Goal: Task Accomplishment & Management: Manage account settings

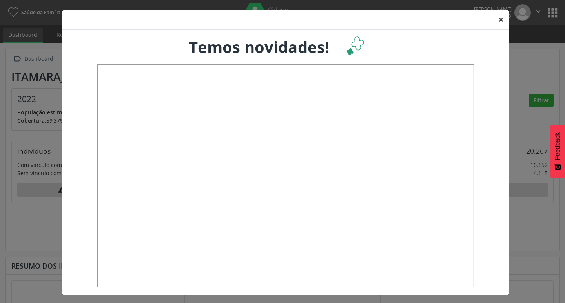
click at [499, 19] on button "×" at bounding box center [502, 19] width 16 height 19
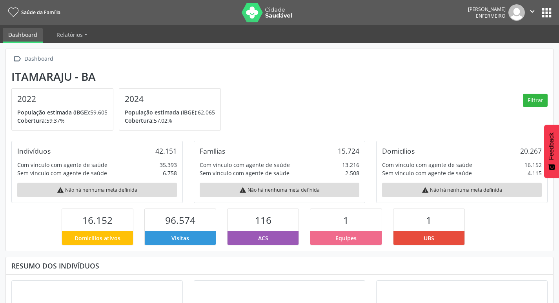
click at [541, 15] on button "apps" at bounding box center [547, 13] width 14 height 14
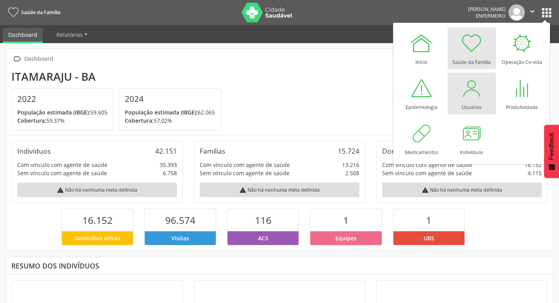
click at [467, 102] on div "Usuários" at bounding box center [472, 105] width 20 height 11
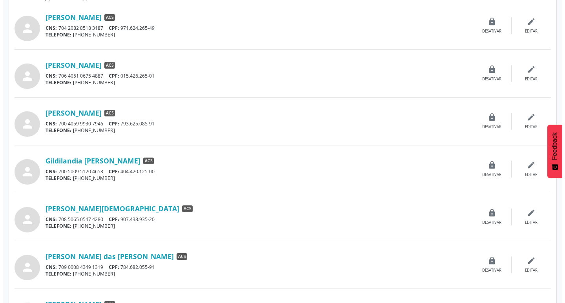
scroll to position [194, 0]
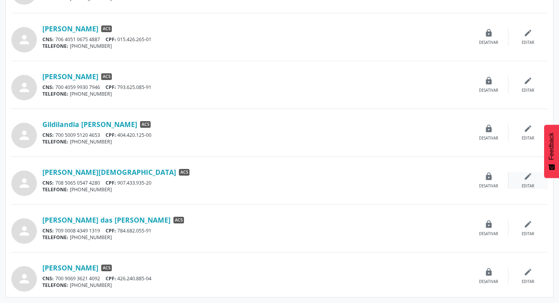
click at [527, 185] on div "Editar" at bounding box center [528, 186] width 13 height 5
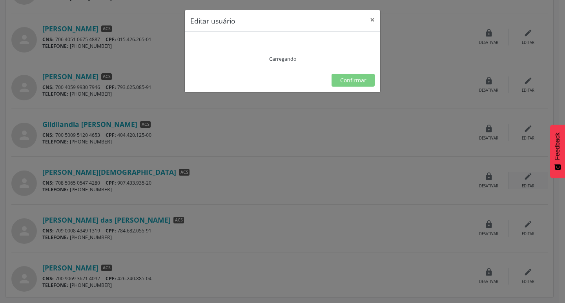
type input "**********"
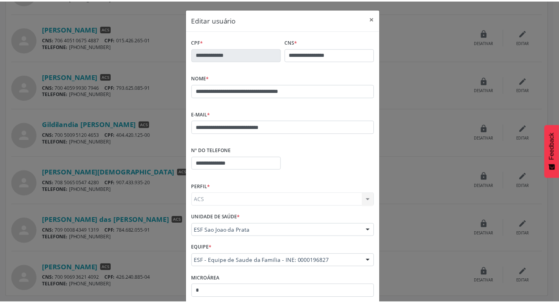
scroll to position [0, 0]
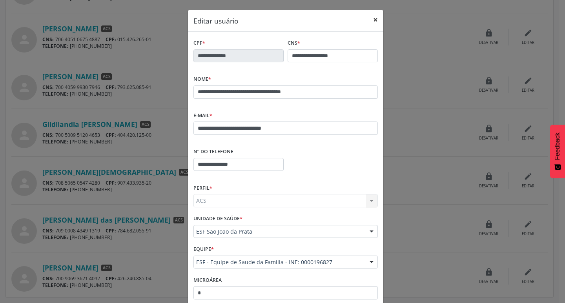
click at [369, 18] on button "×" at bounding box center [376, 19] width 16 height 19
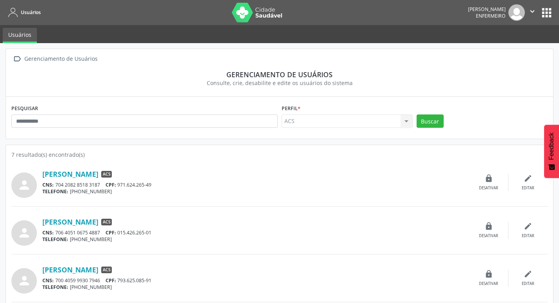
click at [232, 12] on img at bounding box center [257, 13] width 51 height 20
